Goal: Task Accomplishment & Management: Use online tool/utility

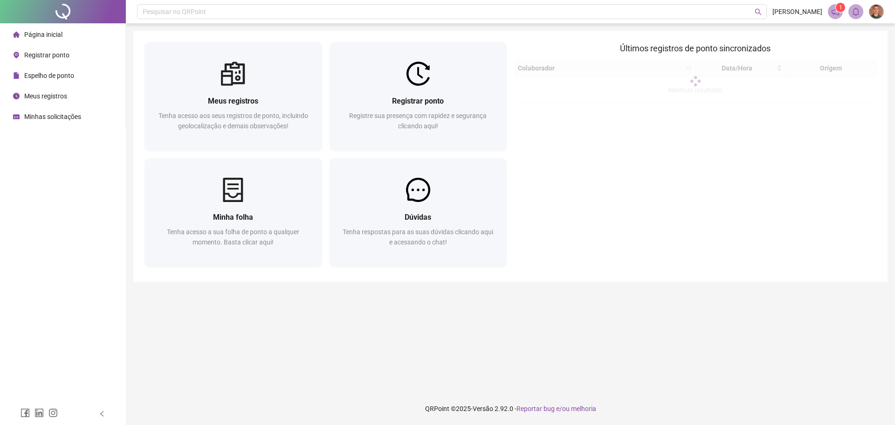
click at [47, 54] on span "Registrar ponto" at bounding box center [46, 54] width 45 height 7
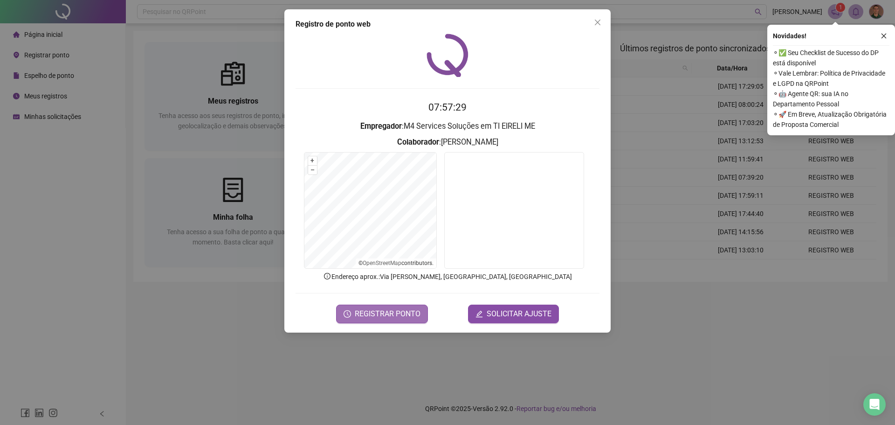
click at [396, 310] on span "REGISTRAR PONTO" at bounding box center [388, 313] width 66 height 11
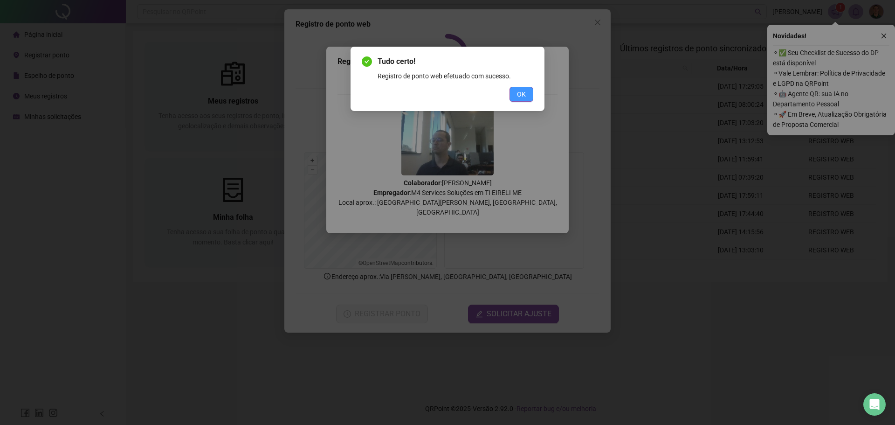
click at [512, 98] on button "OK" at bounding box center [521, 94] width 24 height 15
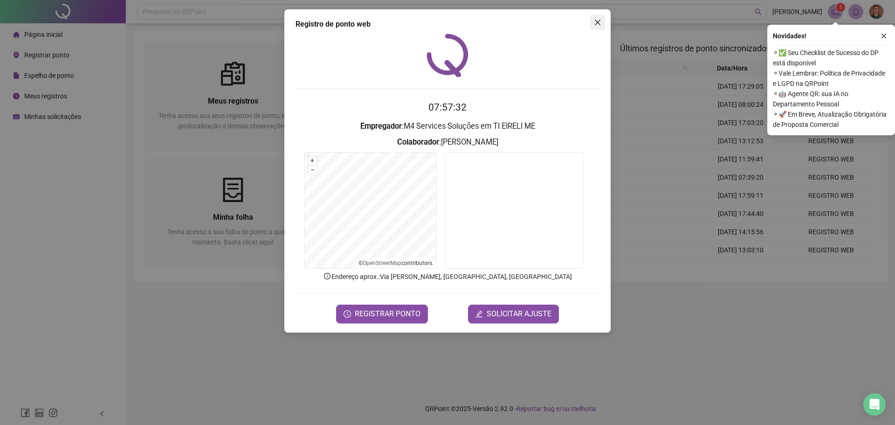
click at [597, 21] on icon "close" at bounding box center [597, 22] width 7 height 7
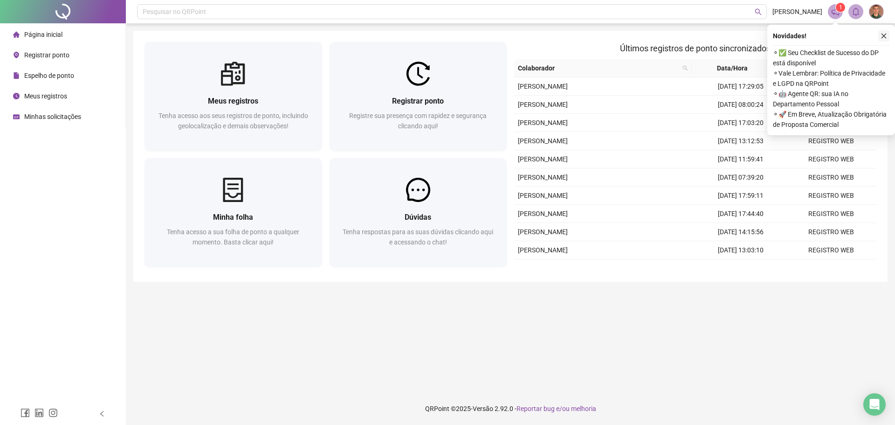
click at [884, 38] on icon "close" at bounding box center [883, 36] width 7 height 7
